Goal: Information Seeking & Learning: Learn about a topic

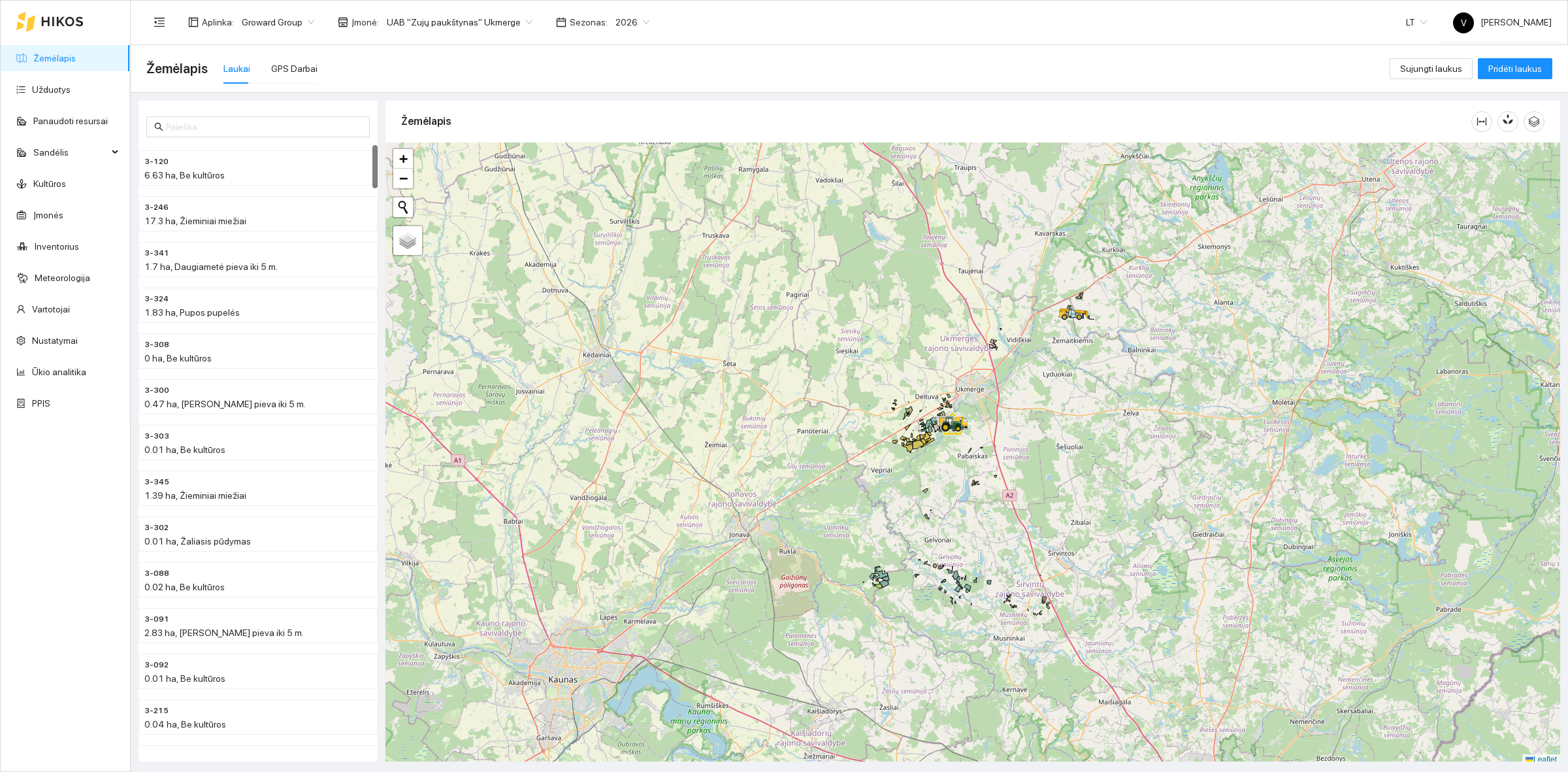
click at [477, 31] on input "search" at bounding box center [455, 22] width 137 height 20
click at [484, 50] on div "Visos" at bounding box center [453, 47] width 142 height 14
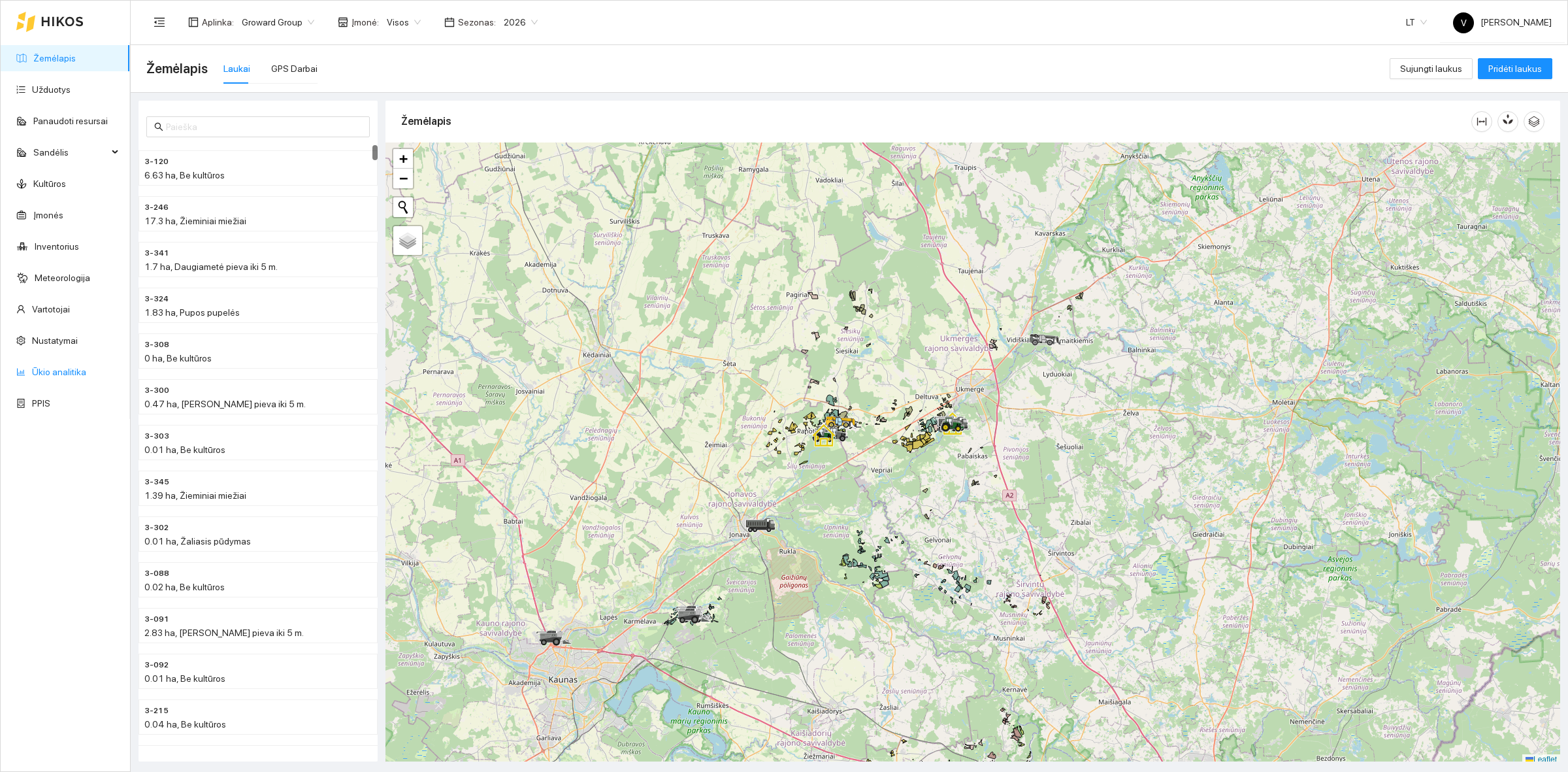
click at [46, 371] on link "Ūkio analitika" at bounding box center [59, 371] width 54 height 11
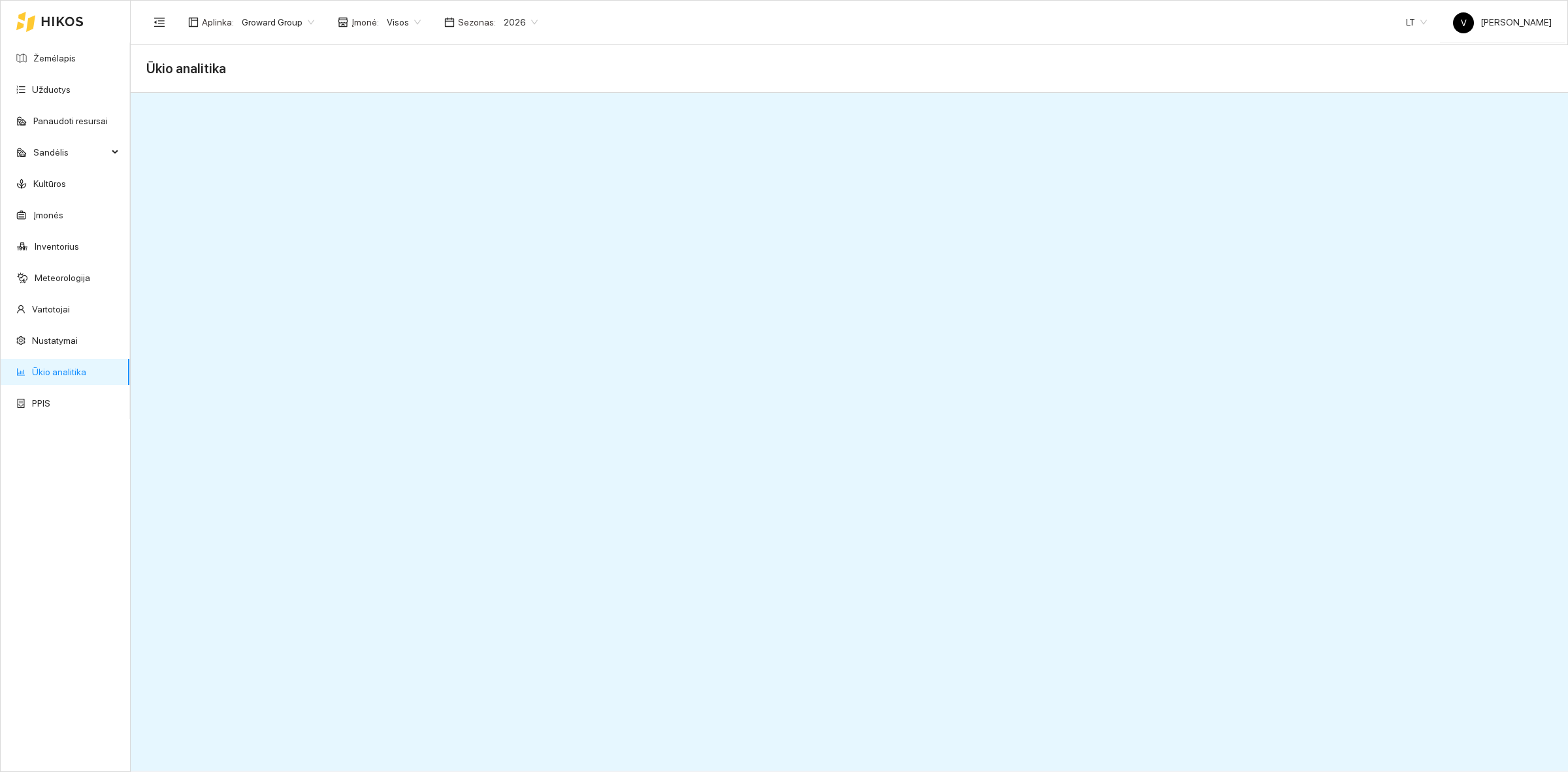
click at [400, 26] on span "Visos" at bounding box center [404, 22] width 34 height 20
click at [455, 111] on div "ŽŪB "VG Ausieniškės" Jonava" at bounding box center [449, 110] width 134 height 14
click at [436, 25] on span "ŽŪB "VG Ausieniškės" Jonava" at bounding box center [455, 22] width 135 height 20
click at [436, 71] on div "UAB "Zujų paukštynas" Ukmerge" at bounding box center [449, 68] width 134 height 14
click at [447, 18] on span "UAB "Zujų paukštynas" Ukmerge" at bounding box center [460, 22] width 145 height 20
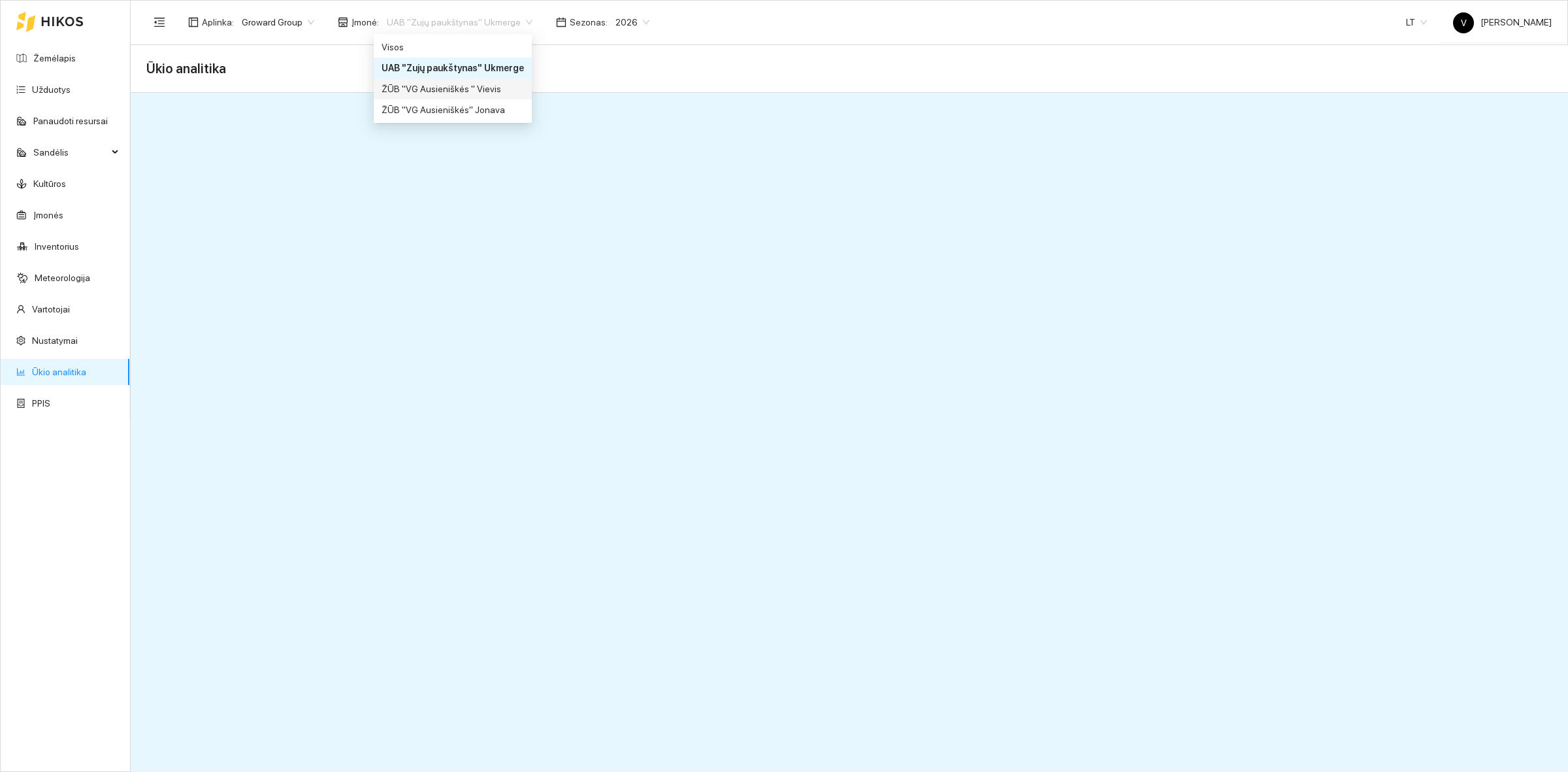
click at [445, 83] on div "ŽŪB "VG Ausieniškės " Vievis" at bounding box center [453, 89] width 142 height 14
click at [601, 17] on span "2026" at bounding box center [618, 22] width 34 height 20
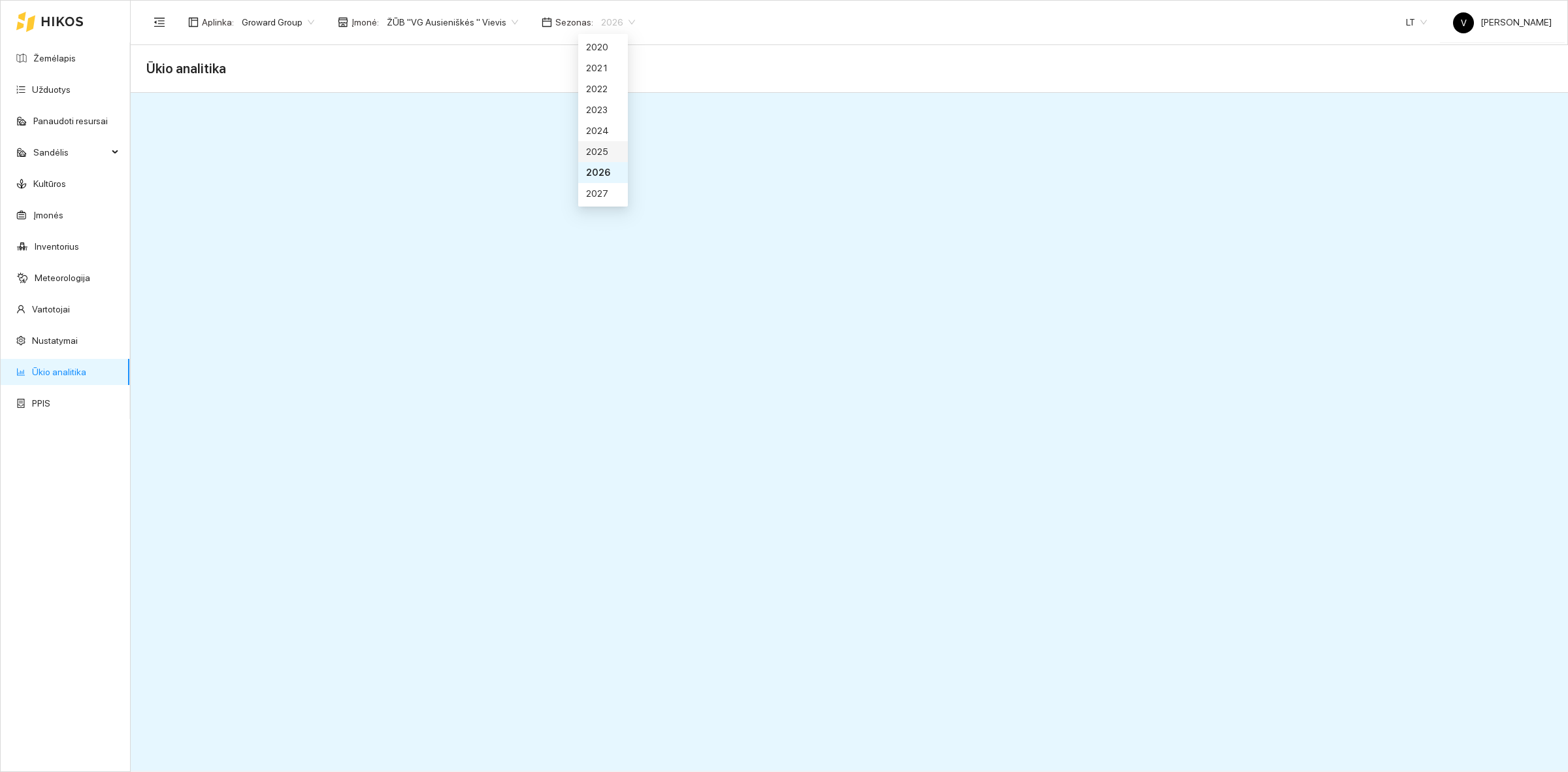
click at [595, 145] on div "2025" at bounding box center [603, 152] width 34 height 14
click at [465, 21] on span "ŽŪB "VG Ausieniškės " Vievis" at bounding box center [452, 22] width 131 height 20
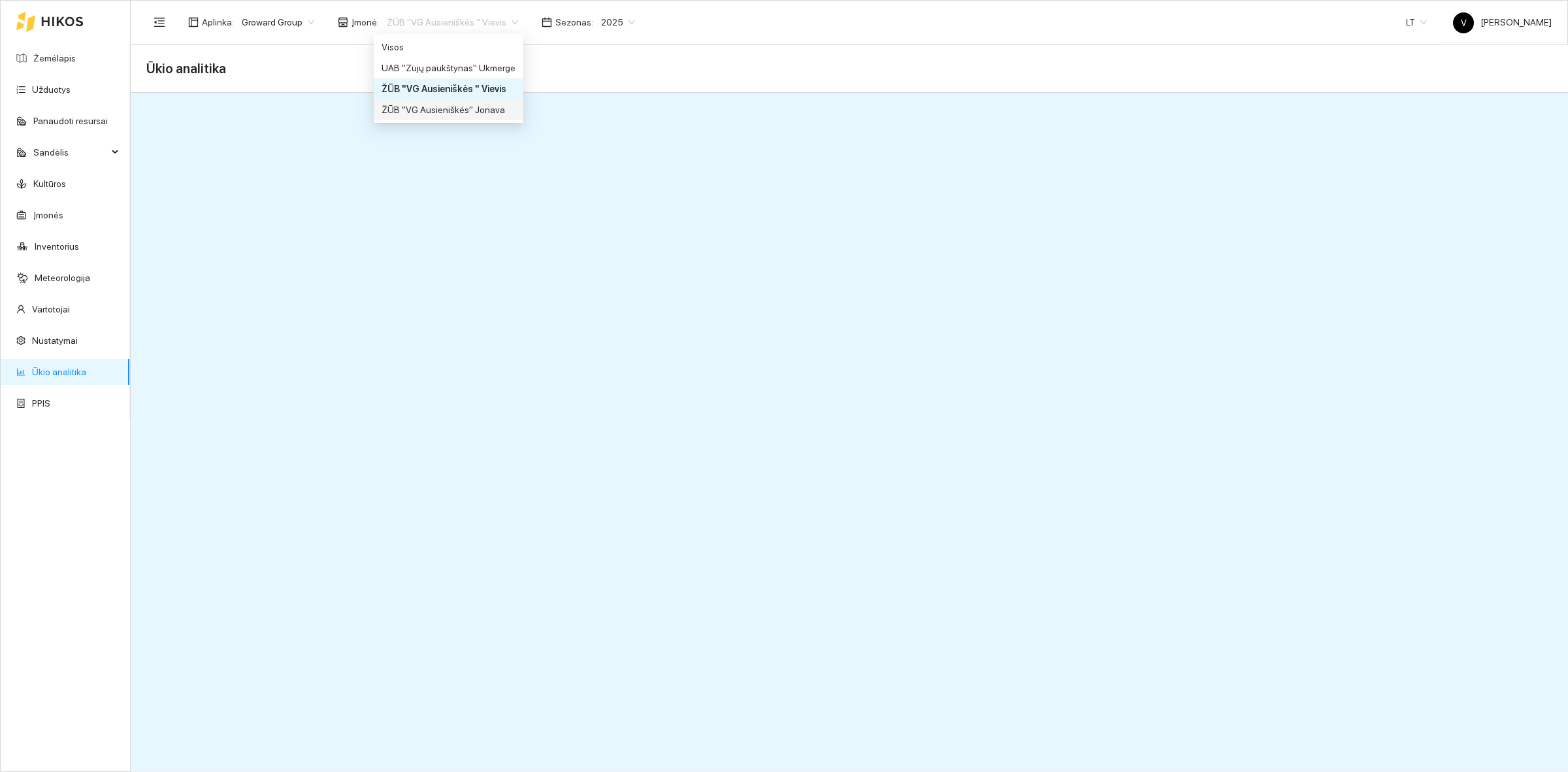
click at [460, 109] on div "ŽŪB "VG Ausieniškės" Jonava" at bounding box center [449, 110] width 134 height 14
click at [66, 186] on link "Kultūros" at bounding box center [50, 183] width 33 height 11
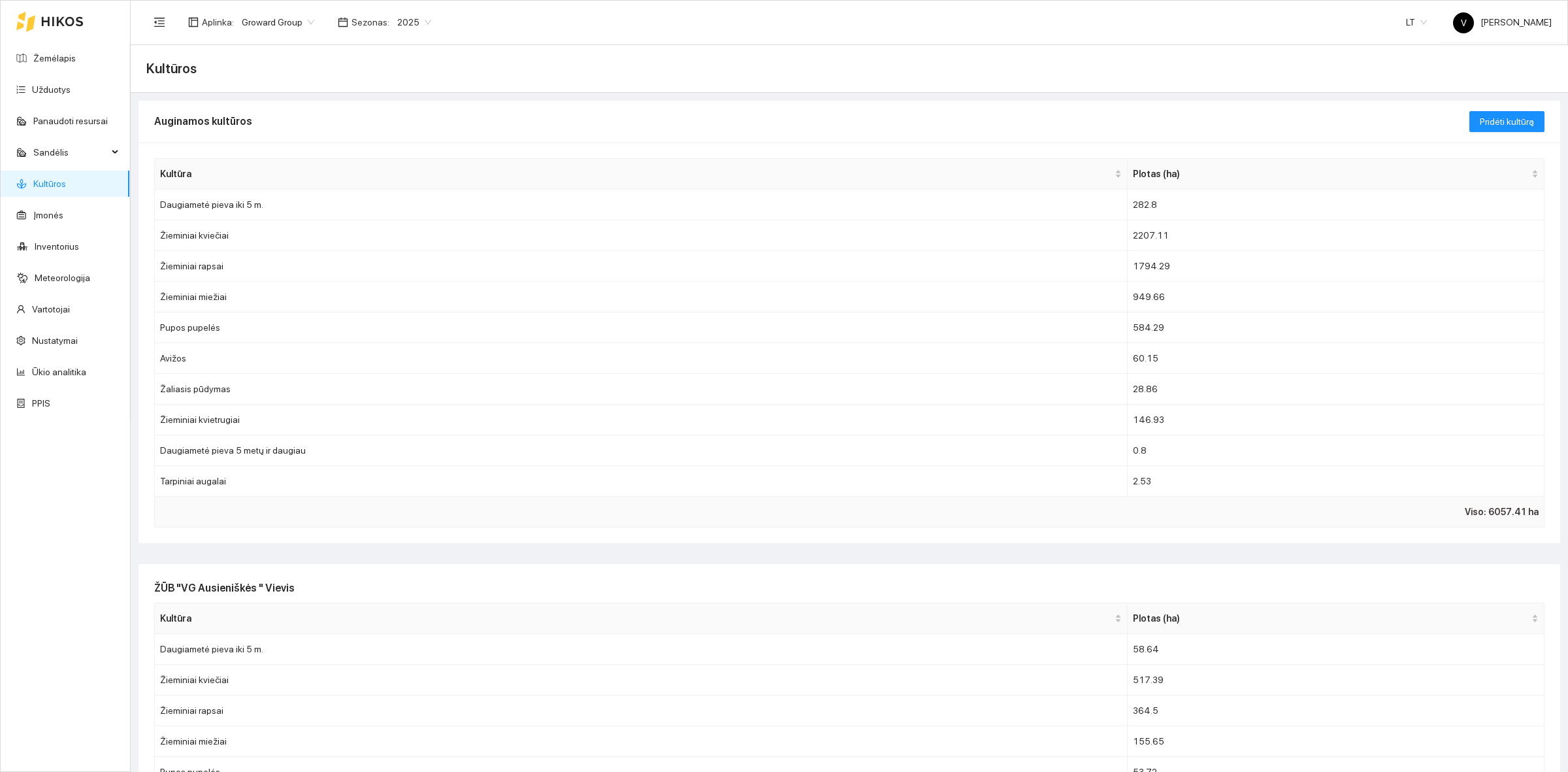
click at [407, 16] on span "2025" at bounding box center [415, 22] width 34 height 20
click at [398, 171] on div "2026" at bounding box center [407, 173] width 34 height 14
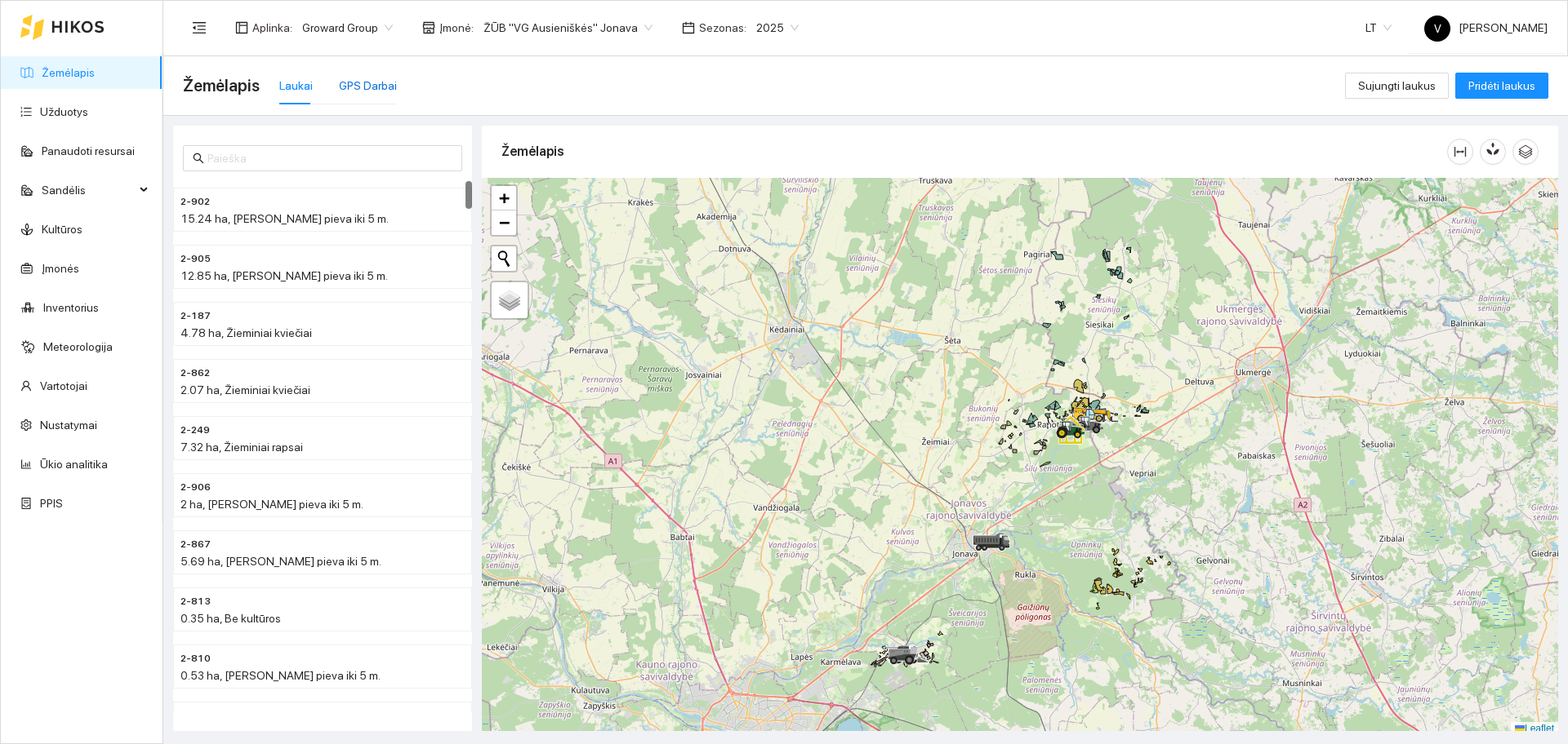
click at [371, 85] on div "GPS Darbai" at bounding box center [368, 85] width 58 height 18
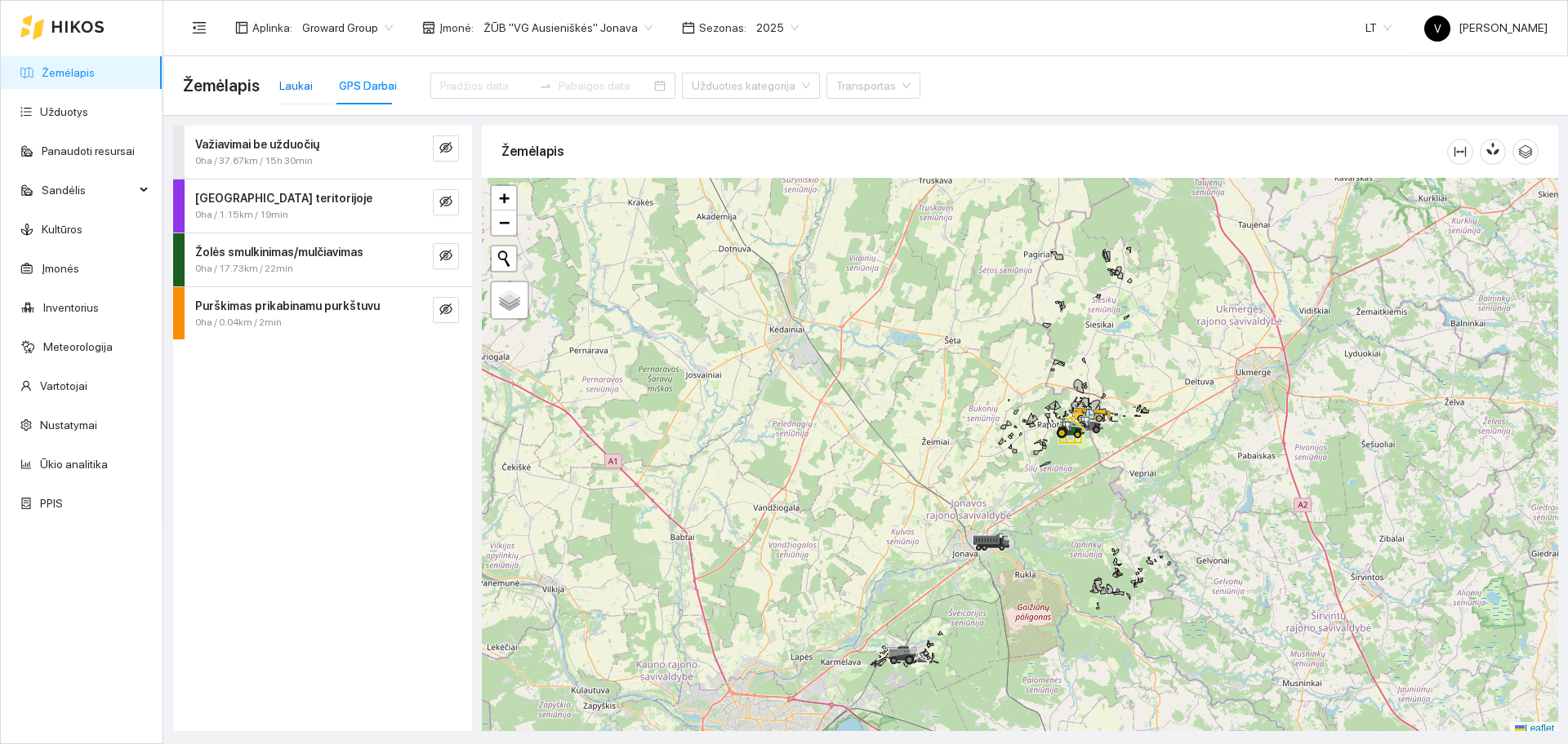
click at [303, 87] on div "Laukai" at bounding box center [297, 85] width 34 height 18
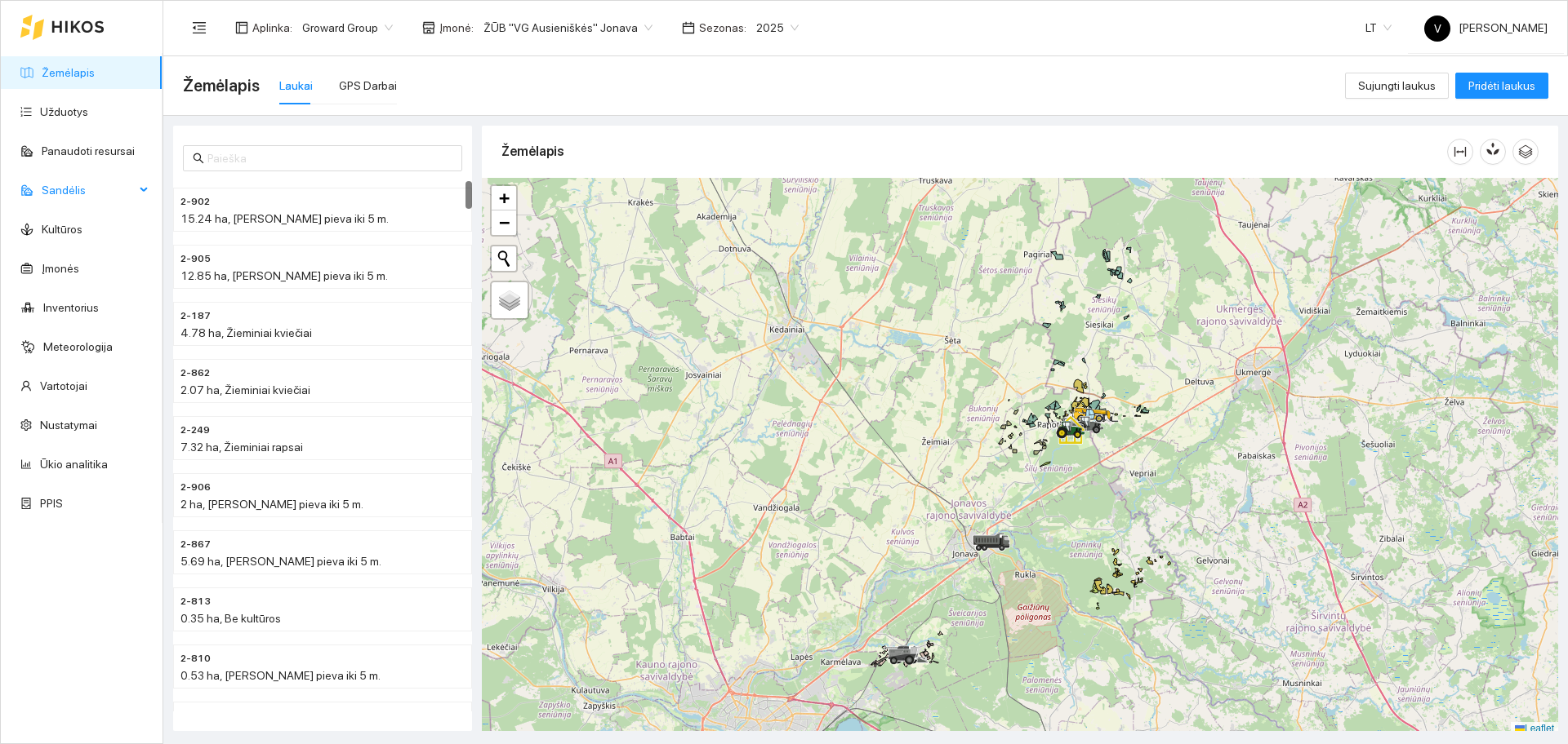
click at [91, 191] on span "Sandėlis" at bounding box center [88, 190] width 93 height 33
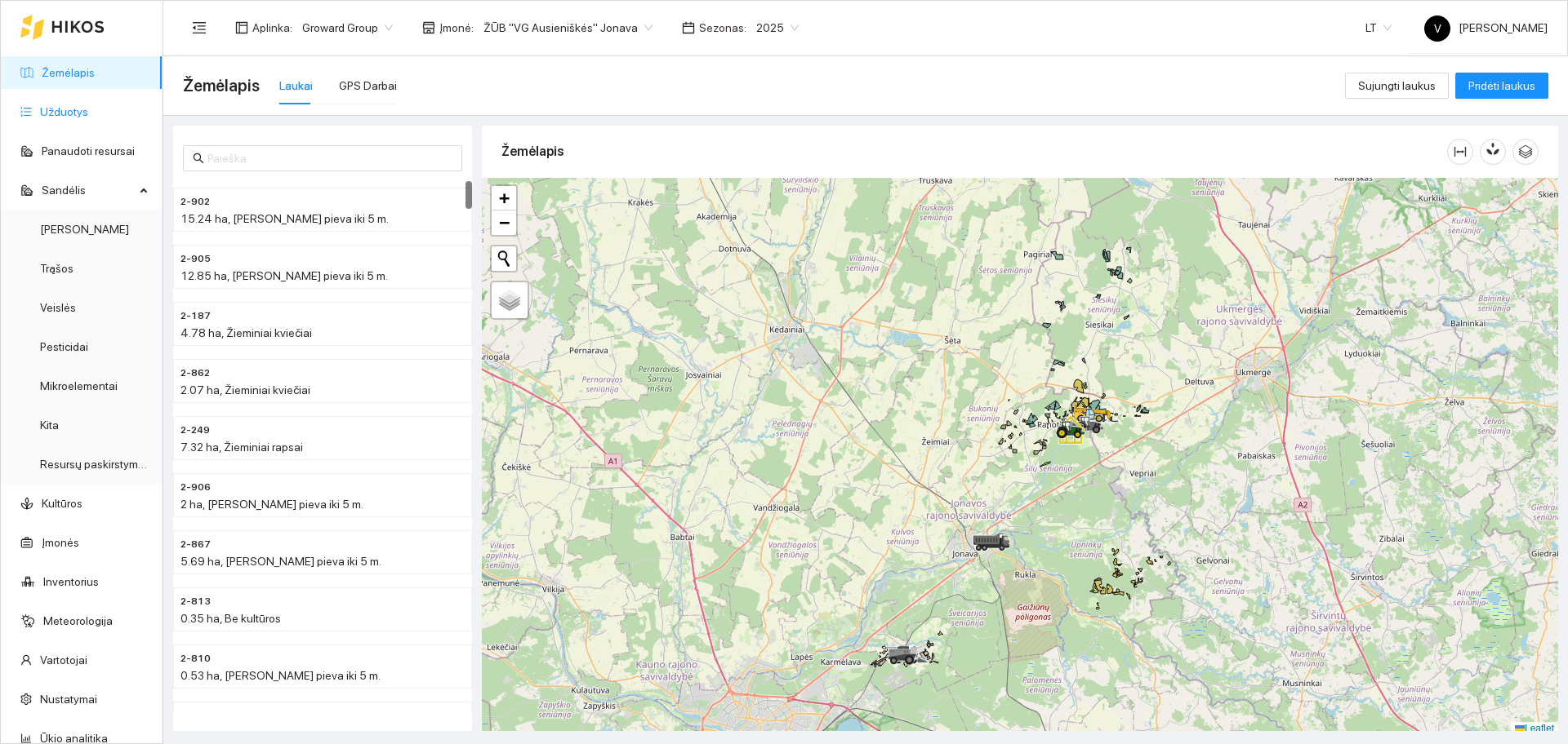
click at [88, 107] on link "Užduotys" at bounding box center [64, 111] width 48 height 13
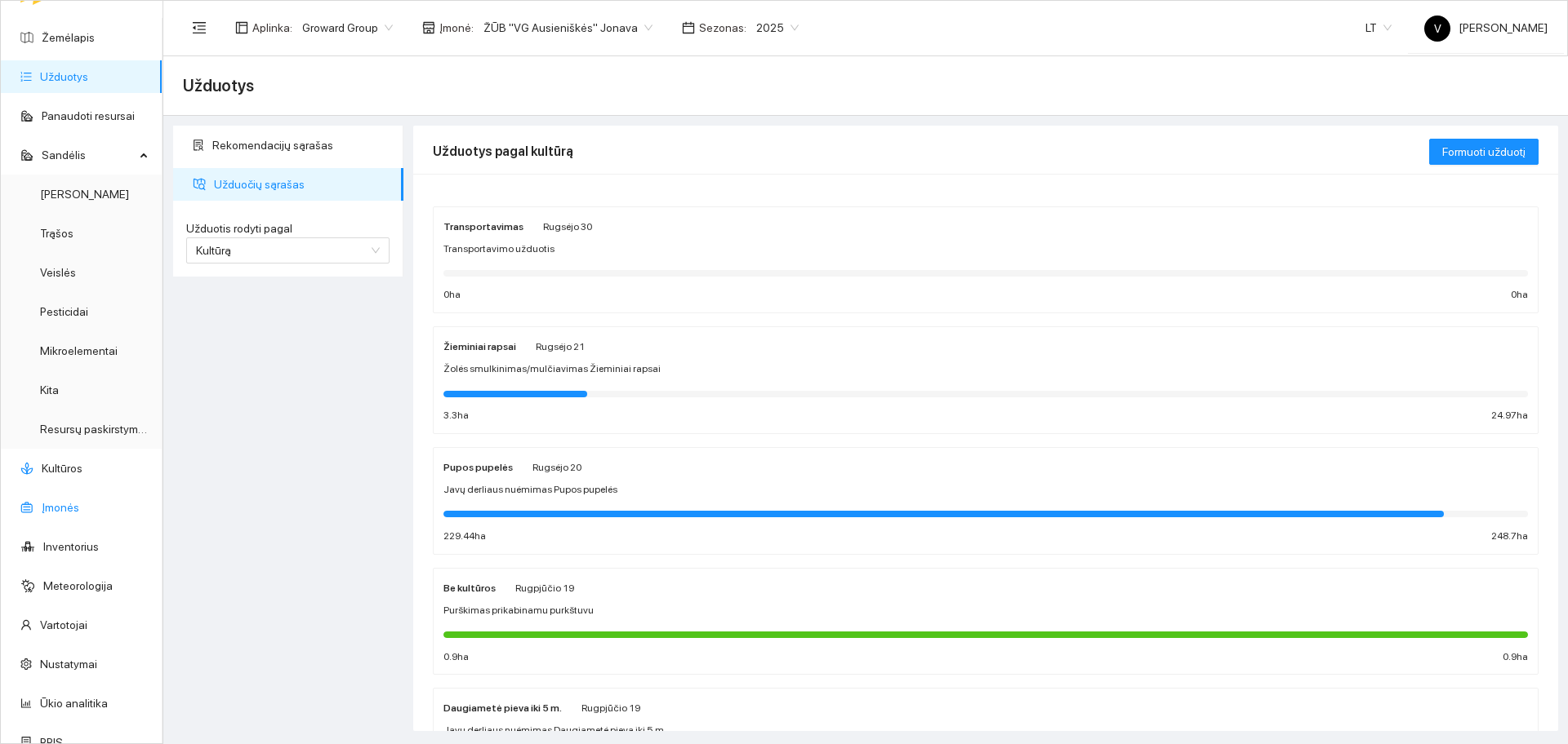
scroll to position [54, 0]
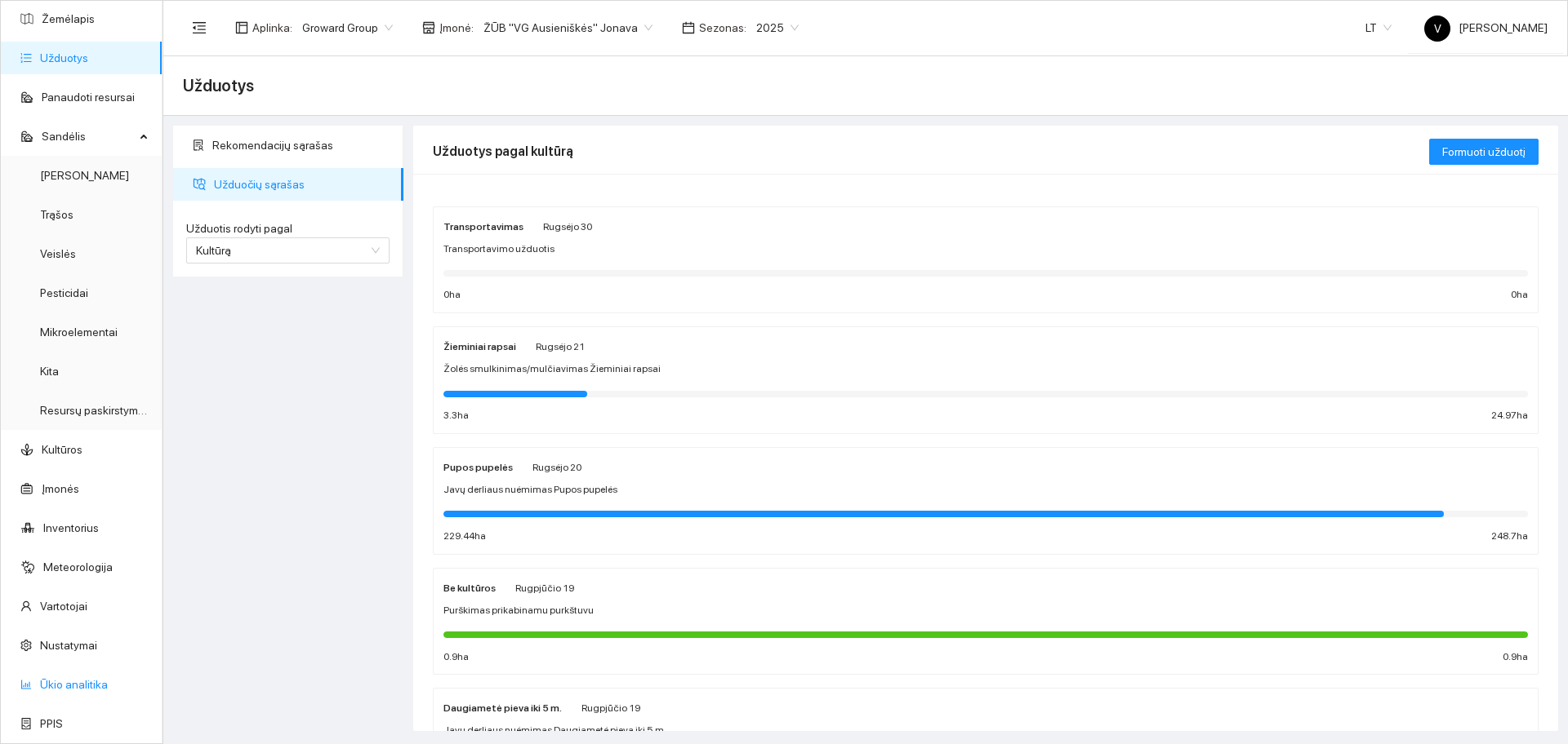
click at [64, 683] on link "Ūkio analitika" at bounding box center [74, 684] width 68 height 13
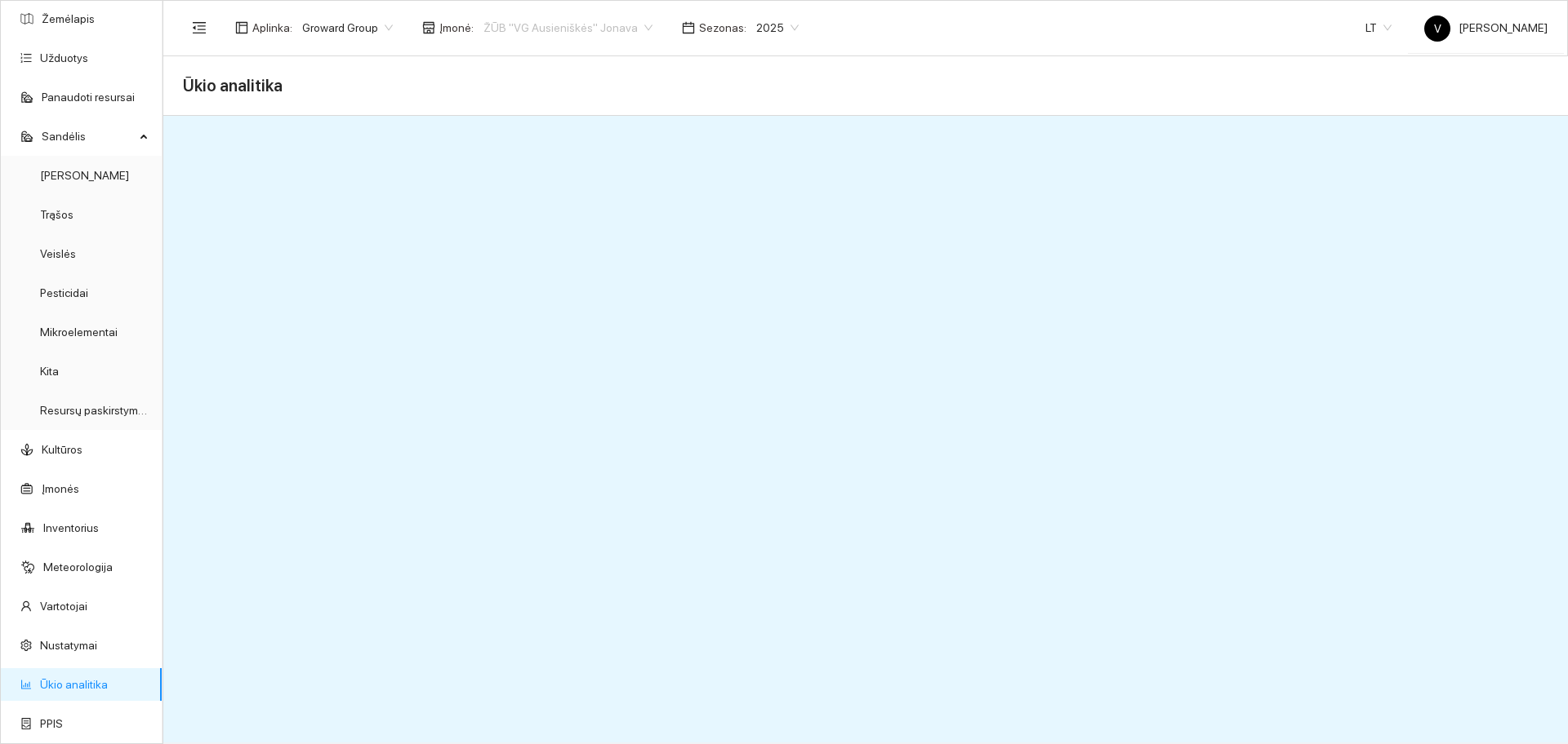
click at [583, 26] on span "ŽŪB "VG Ausieniškės" Jonava" at bounding box center [568, 28] width 169 height 25
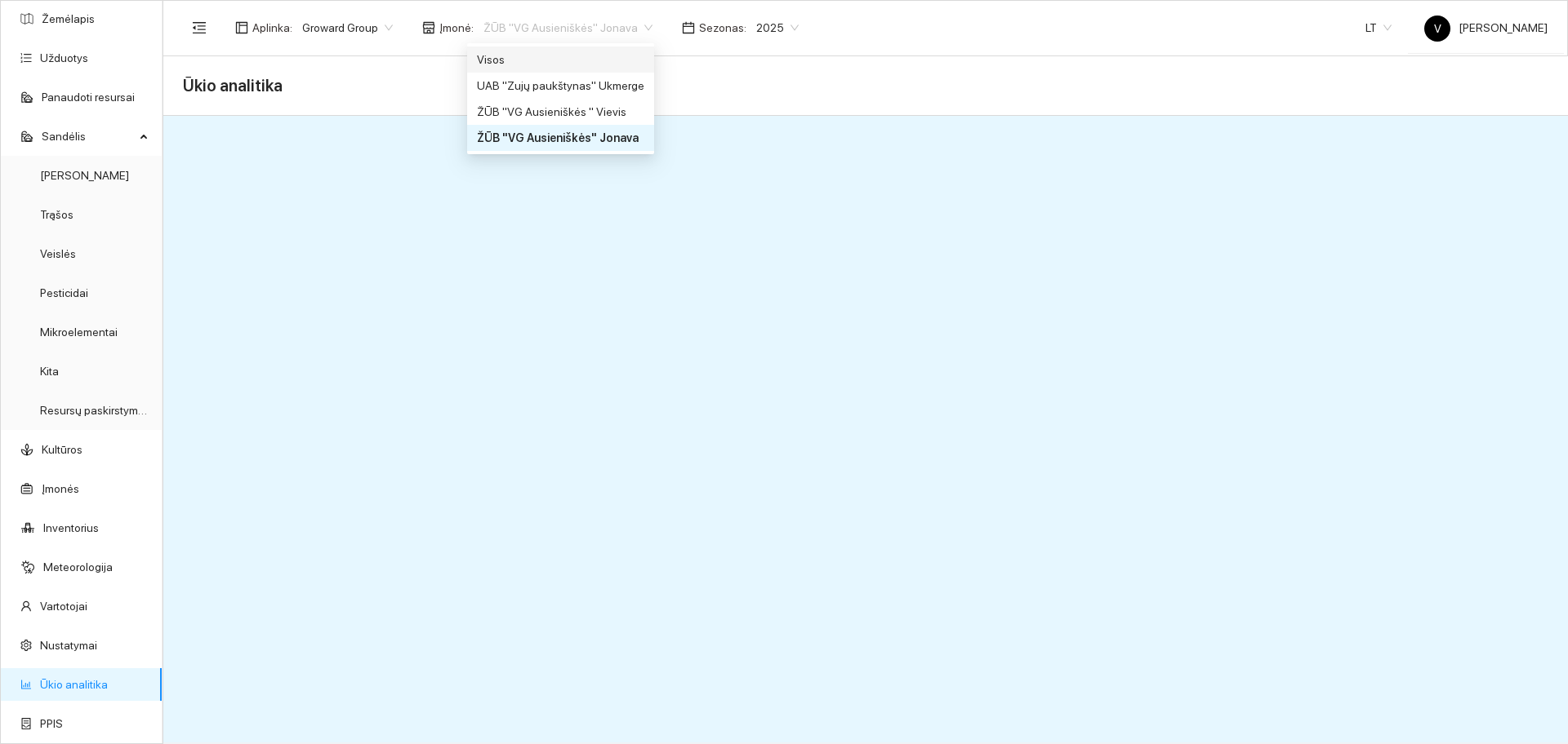
click at [529, 64] on div "Visos" at bounding box center [561, 60] width 167 height 18
